Goal: Answer question/provide support: Share knowledge or assist other users

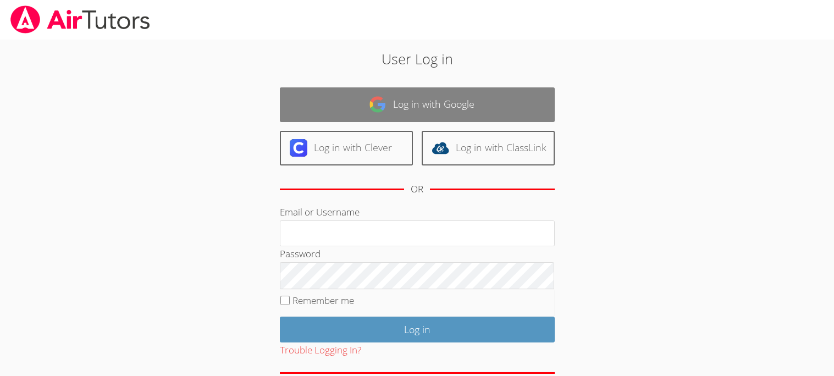
click at [390, 104] on link "Log in with Google" at bounding box center [417, 104] width 275 height 35
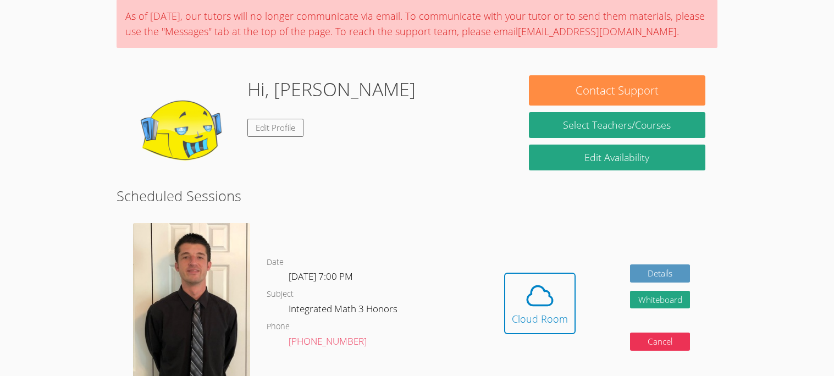
scroll to position [87, 0]
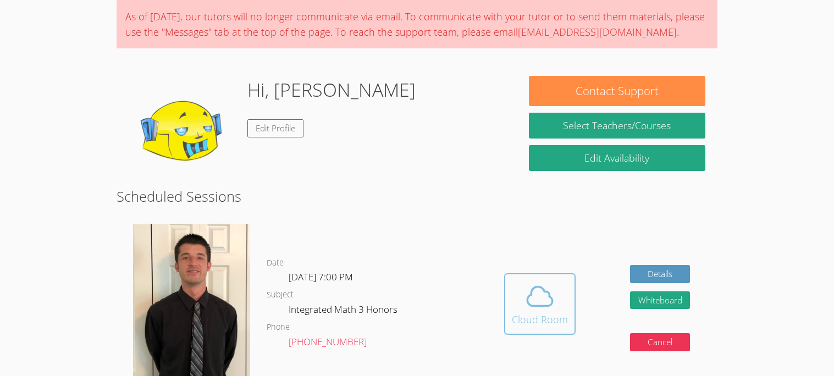
click at [518, 309] on span at bounding box center [540, 296] width 56 height 31
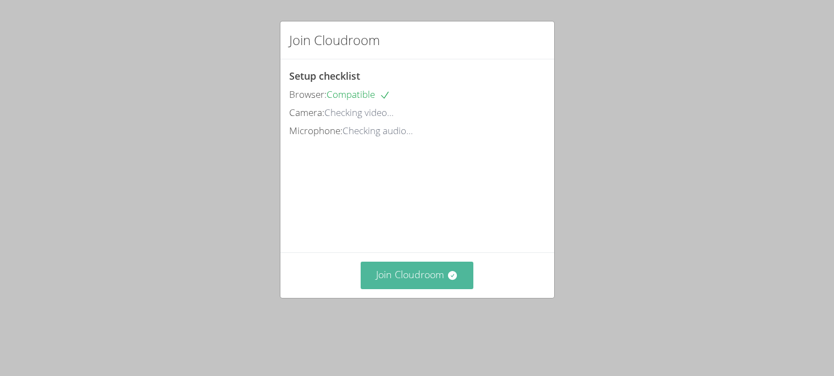
click at [381, 289] on button "Join Cloudroom" at bounding box center [417, 275] width 113 height 27
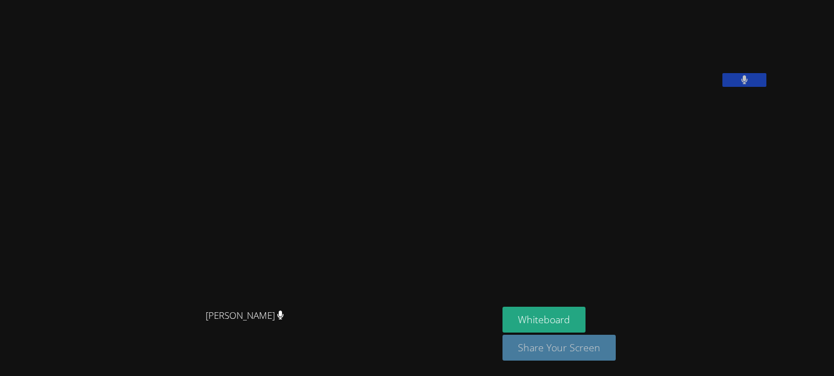
click at [616, 349] on button "Share Your Screen" at bounding box center [559, 348] width 113 height 26
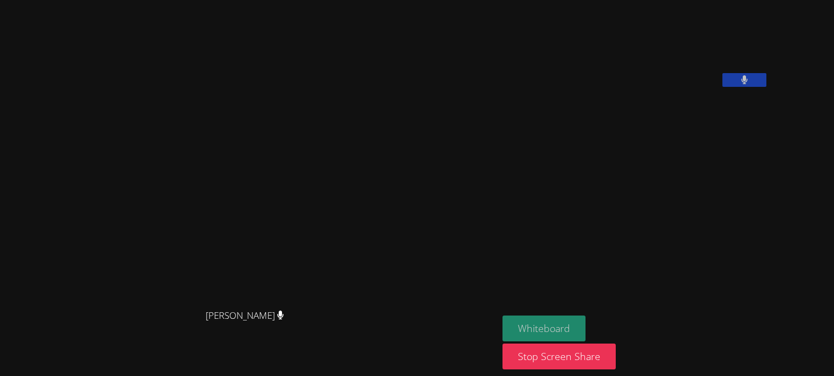
click at [586, 321] on button "Whiteboard" at bounding box center [544, 329] width 83 height 26
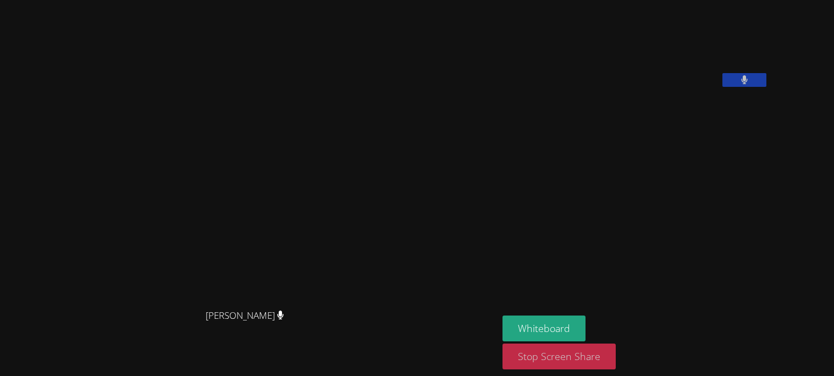
click at [616, 358] on button "Stop Screen Share" at bounding box center [559, 357] width 113 height 26
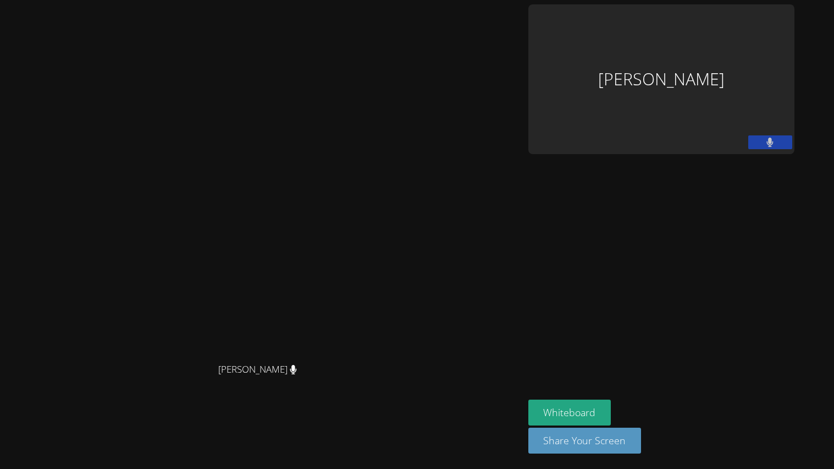
click at [337, 160] on video at bounding box center [261, 213] width 165 height 290
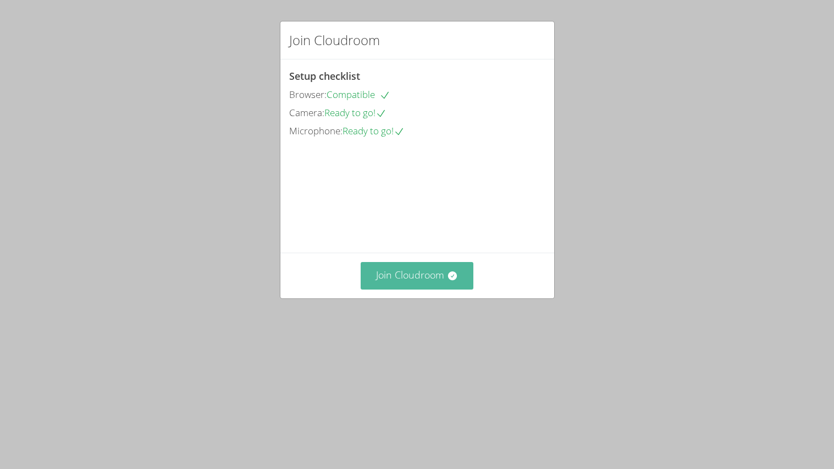
click at [397, 289] on button "Join Cloudroom" at bounding box center [417, 275] width 113 height 27
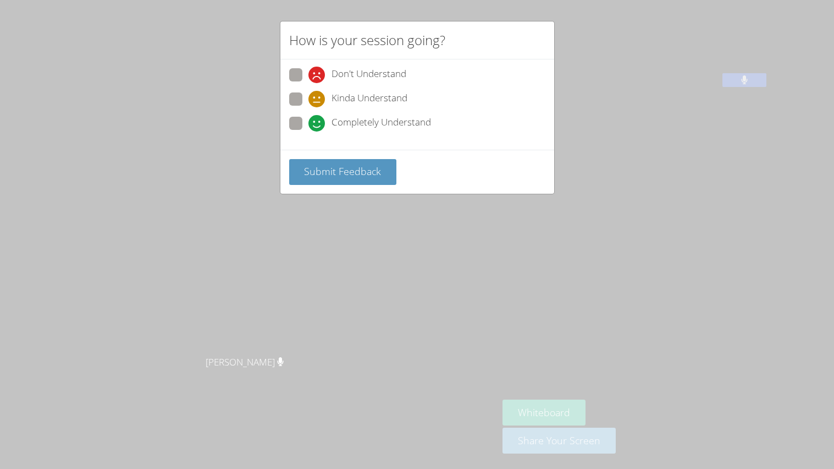
click at [309, 131] on span at bounding box center [309, 131] width 0 height 0
click at [309, 126] on input "Completely Understand" at bounding box center [313, 121] width 9 height 9
radio input "true"
click at [320, 178] on span "Submit Feedback" at bounding box center [342, 170] width 77 height 13
